Goal: Transaction & Acquisition: Subscribe to service/newsletter

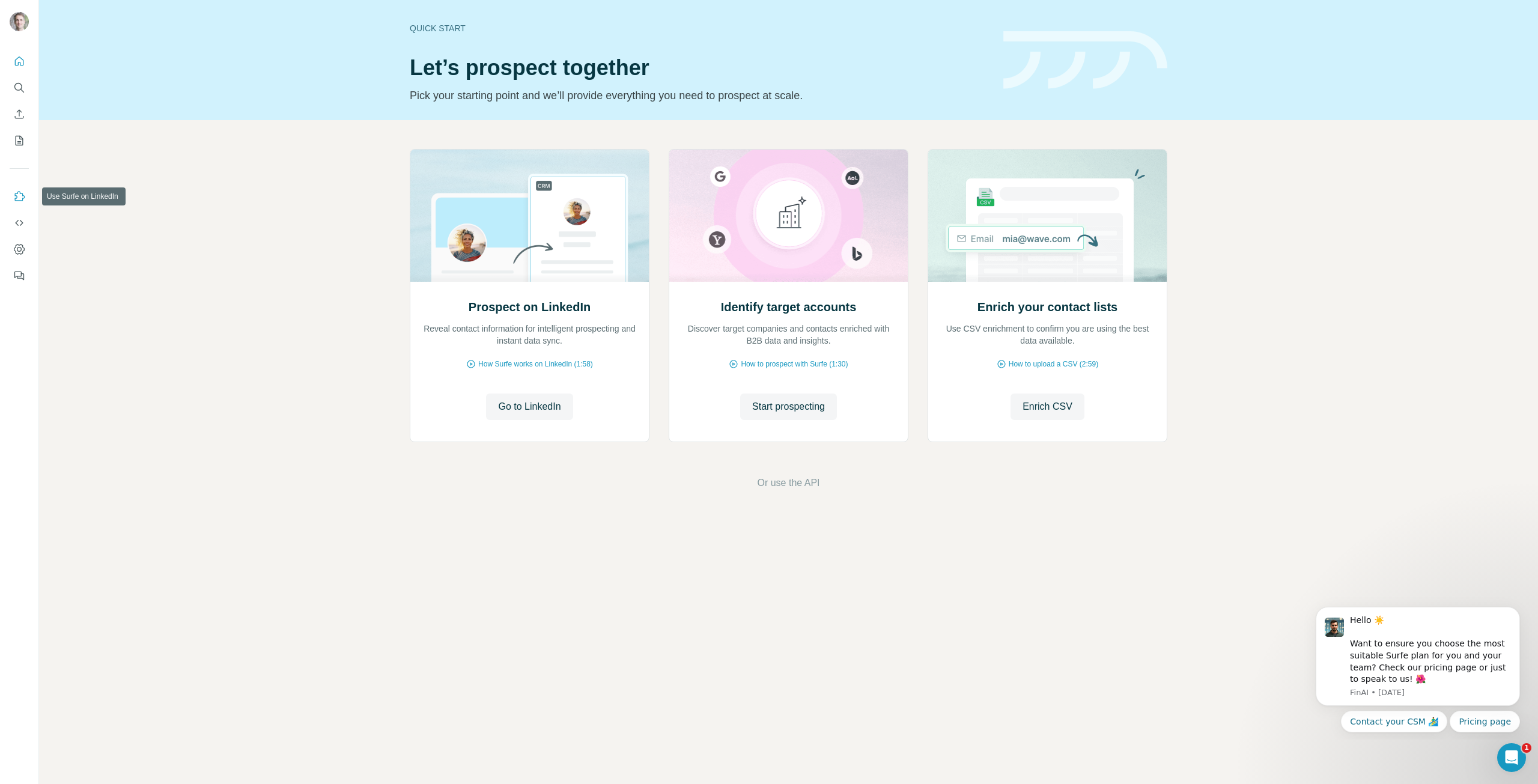
click at [19, 201] on icon "Use Surfe on LinkedIn" at bounding box center [20, 195] width 10 height 9
click at [788, 494] on div "Prospect on LinkedIn Reveal contact information for intelligent prospecting and…" at bounding box center [788, 319] width 1498 height 399
click at [788, 485] on span "Or use the API" at bounding box center [788, 482] width 62 height 14
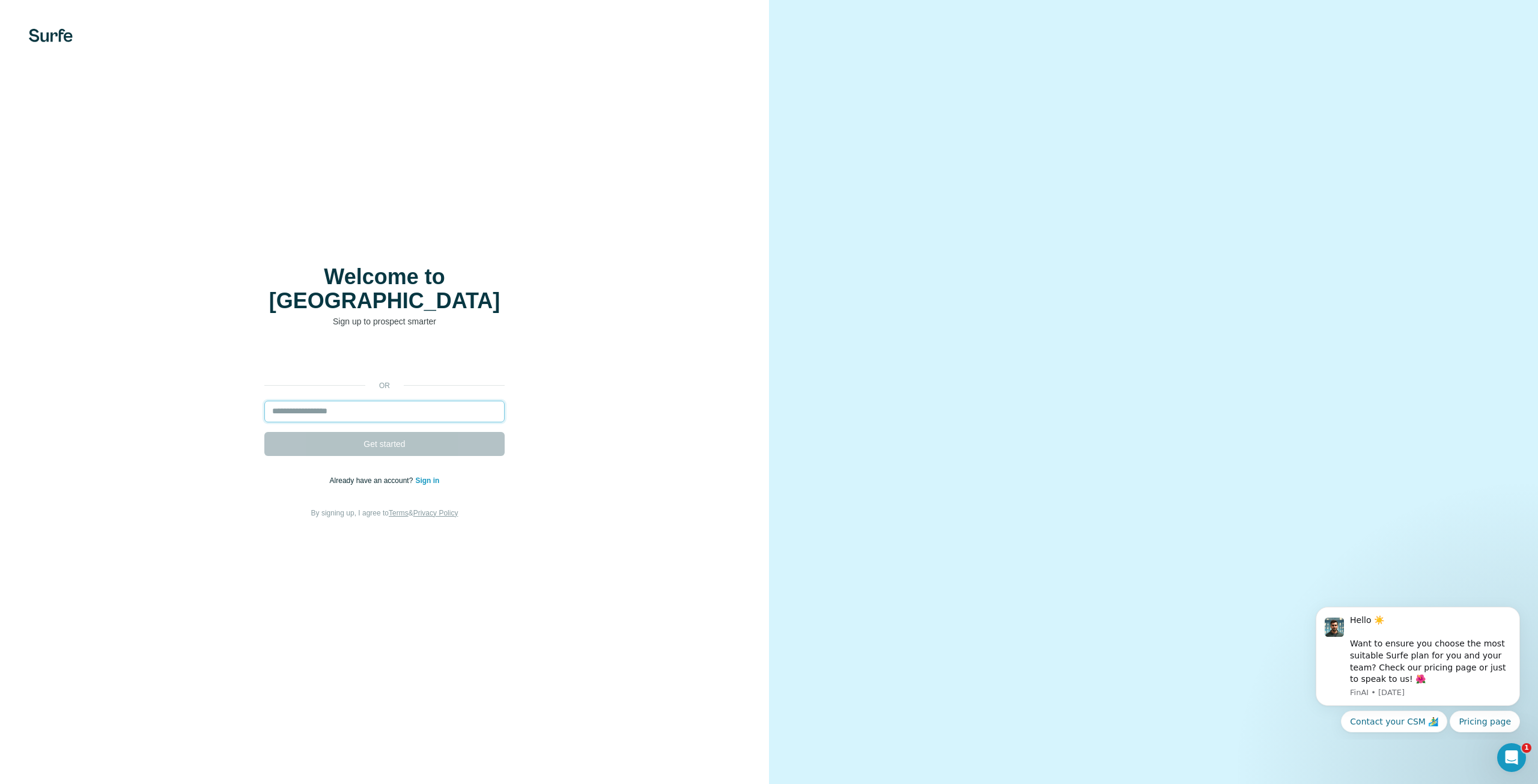
click at [338, 406] on input "email" at bounding box center [384, 411] width 241 height 22
type input "**********"
click at [264, 432] on button "Get started" at bounding box center [384, 443] width 241 height 24
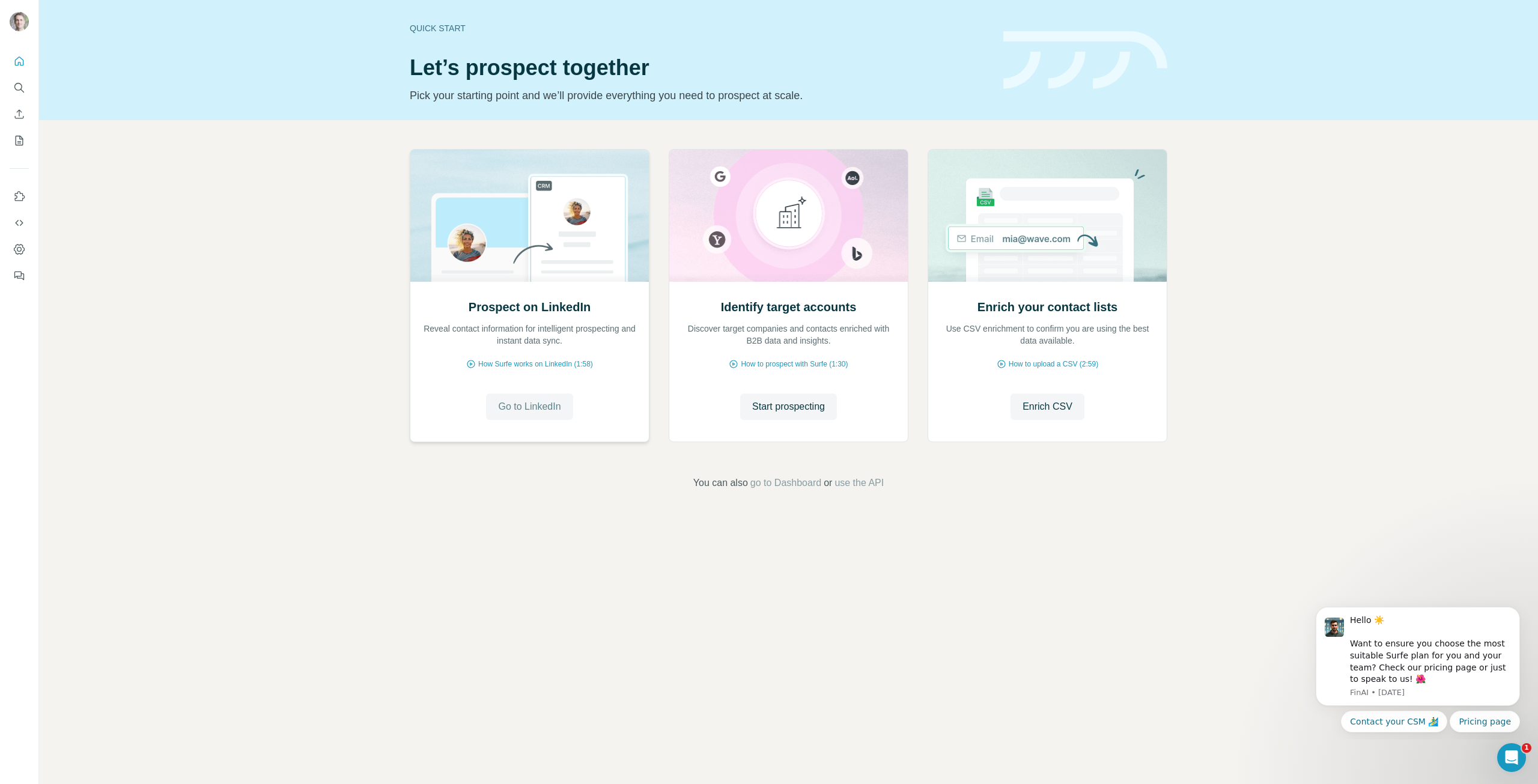
click at [531, 412] on span "Go to LinkedIn" at bounding box center [529, 406] width 62 height 14
